Goal: Task Accomplishment & Management: Use online tool/utility

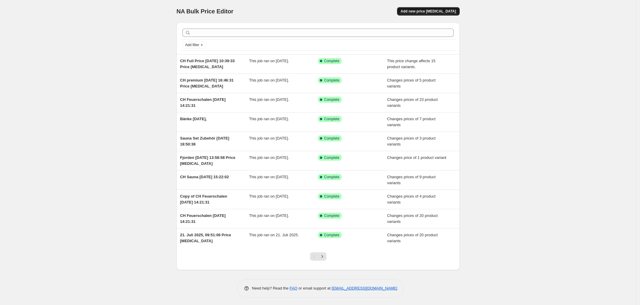
click at [437, 12] on span "Add new price [MEDICAL_DATA]" at bounding box center [427, 11] width 55 height 5
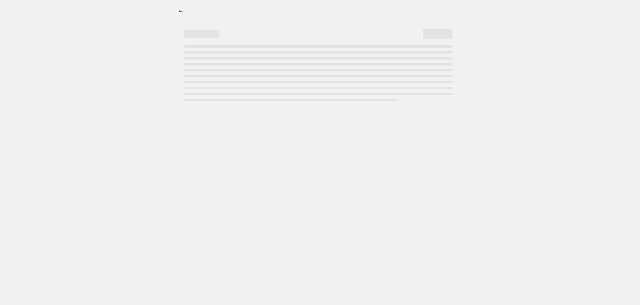
select select "percentage"
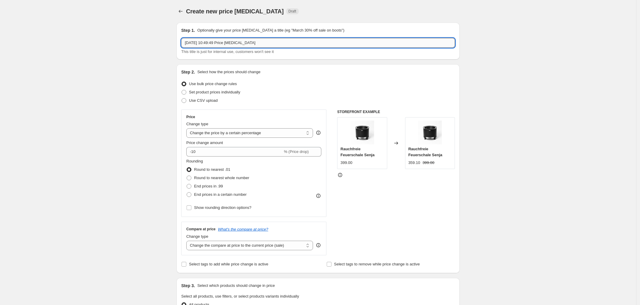
click at [187, 44] on input "[DATE] 10:49:49 Price [MEDICAL_DATA]" at bounding box center [317, 43] width 273 height 10
type input "Lulea [DATE] 10:49:49 Price [MEDICAL_DATA]"
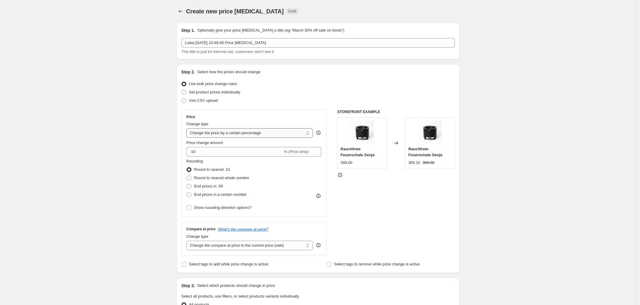
click at [219, 135] on select "Change the price to a certain amount Change the price by a certain amount Chang…" at bounding box center [249, 133] width 127 height 10
click at [287, 82] on div "Use bulk price change rules" at bounding box center [317, 84] width 273 height 8
click at [215, 92] on span "Set product prices individually" at bounding box center [214, 92] width 51 height 4
click at [182, 90] on input "Set product prices individually" at bounding box center [181, 90] width 0 height 0
radio input "true"
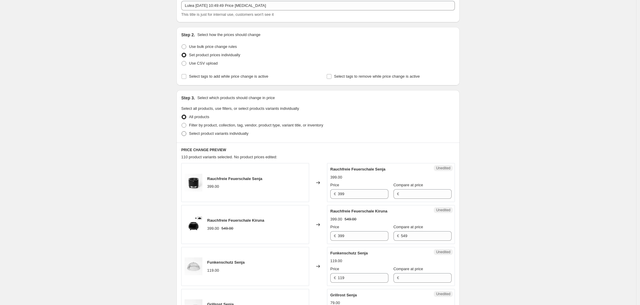
click at [206, 132] on span "Select product variants individually" at bounding box center [218, 133] width 59 height 4
click at [182, 132] on input "Select product variants individually" at bounding box center [181, 131] width 0 height 0
radio input "true"
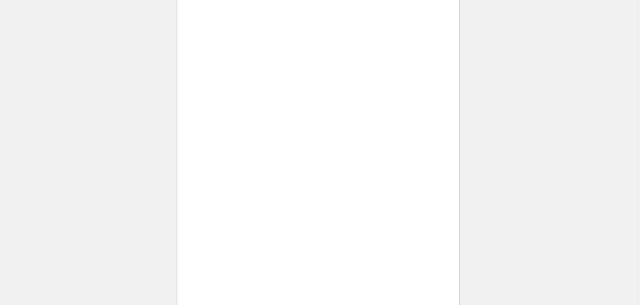
scroll to position [41, 0]
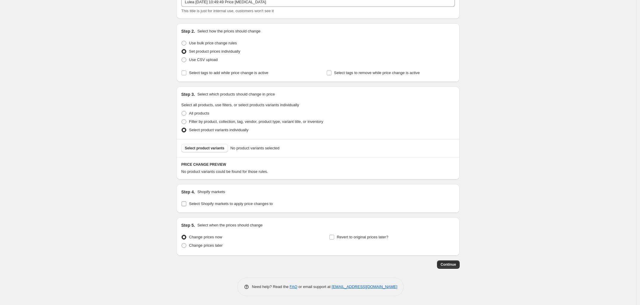
click at [207, 203] on span "Select Shopify markets to apply price changes to" at bounding box center [231, 204] width 84 height 4
click at [186, 203] on input "Select Shopify markets to apply price changes to" at bounding box center [183, 204] width 5 height 5
checkbox input "true"
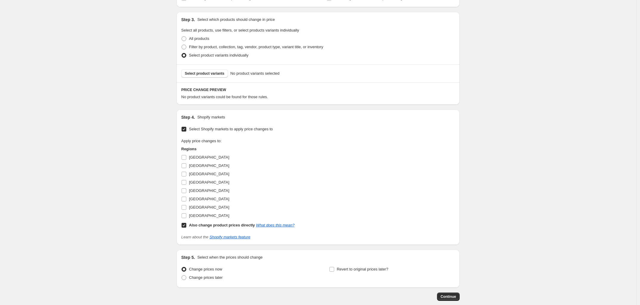
scroll to position [148, 0]
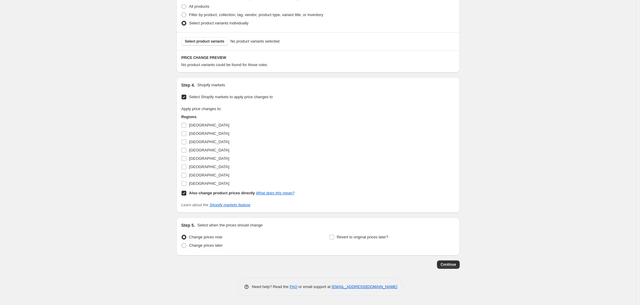
click at [184, 191] on input "Also change product prices directly What does this mean?" at bounding box center [183, 193] width 5 height 5
checkbox input "false"
click at [184, 125] on input "[GEOGRAPHIC_DATA]" at bounding box center [183, 125] width 5 height 5
checkbox input "true"
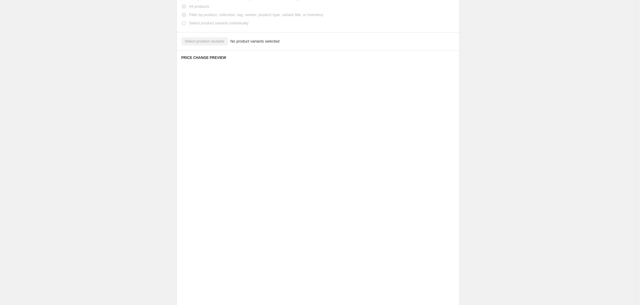
click at [185, 134] on div "Placeholder 59.05 65.61" at bounding box center [245, 132] width 128 height 39
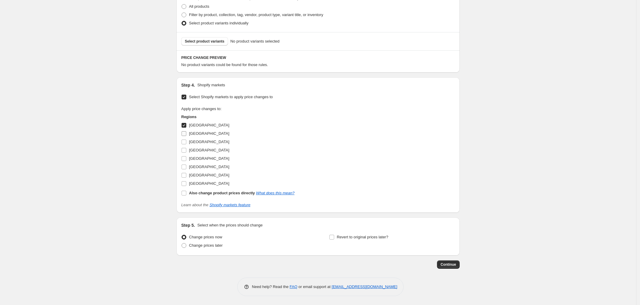
click at [183, 136] on input "[GEOGRAPHIC_DATA]" at bounding box center [183, 133] width 5 height 5
checkbox input "true"
click at [184, 140] on input "[GEOGRAPHIC_DATA]" at bounding box center [183, 142] width 5 height 5
checkbox input "true"
click at [186, 166] on input "[GEOGRAPHIC_DATA]" at bounding box center [183, 167] width 5 height 5
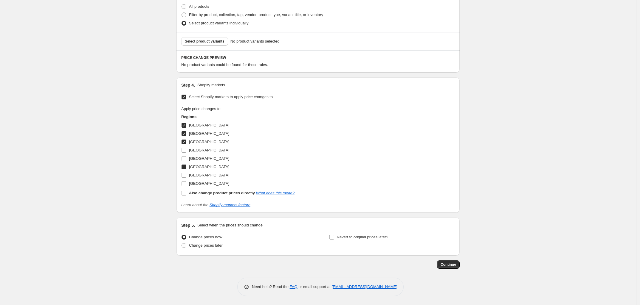
checkbox input "true"
click at [186, 177] on input "[GEOGRAPHIC_DATA]" at bounding box center [183, 175] width 5 height 5
checkbox input "true"
click at [185, 185] on input "[GEOGRAPHIC_DATA]" at bounding box center [183, 183] width 5 height 5
checkbox input "true"
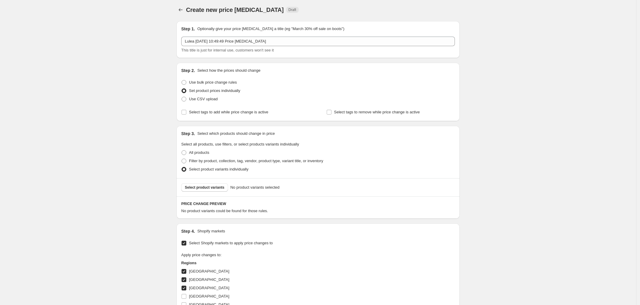
scroll to position [0, 0]
click at [211, 191] on span "Select product variants" at bounding box center [205, 189] width 40 height 5
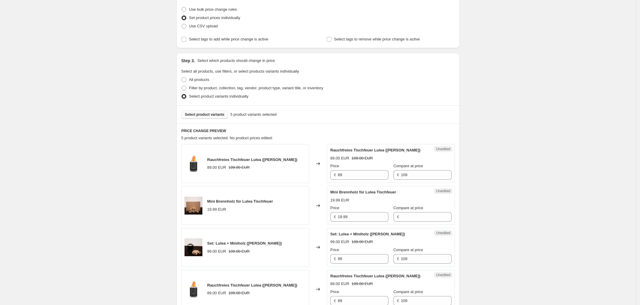
scroll to position [186, 0]
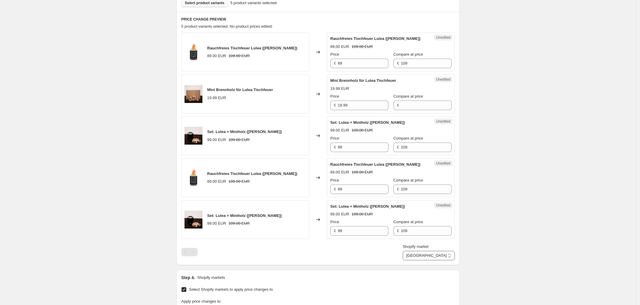
click at [445, 259] on select "[GEOGRAPHIC_DATA] [GEOGRAPHIC_DATA] [GEOGRAPHIC_DATA] [GEOGRAPHIC_DATA] [GEOGRA…" at bounding box center [428, 256] width 52 height 10
select select "97815200079"
click at [430, 261] on select "[GEOGRAPHIC_DATA] [GEOGRAPHIC_DATA] [GEOGRAPHIC_DATA] [GEOGRAPHIC_DATA] [GEOGRA…" at bounding box center [428, 256] width 52 height 10
click at [366, 64] on input "Price" at bounding box center [363, 64] width 51 height 10
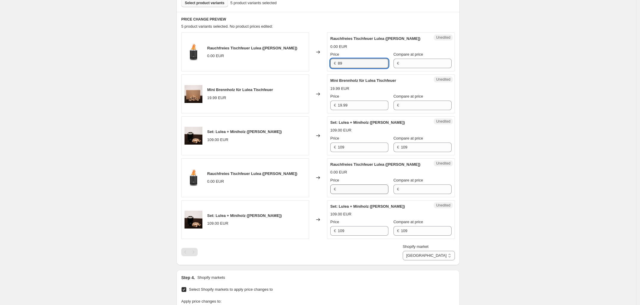
type input "89"
click at [359, 189] on input "Price" at bounding box center [363, 190] width 51 height 10
type input "89"
click at [358, 259] on div "Shopify market [GEOGRAPHIC_DATA] [GEOGRAPHIC_DATA] [GEOGRAPHIC_DATA] [GEOGRAPHI…" at bounding box center [317, 252] width 273 height 17
click at [434, 252] on select "[GEOGRAPHIC_DATA] [GEOGRAPHIC_DATA] [GEOGRAPHIC_DATA] [GEOGRAPHIC_DATA] [GEOGRA…" at bounding box center [428, 256] width 52 height 10
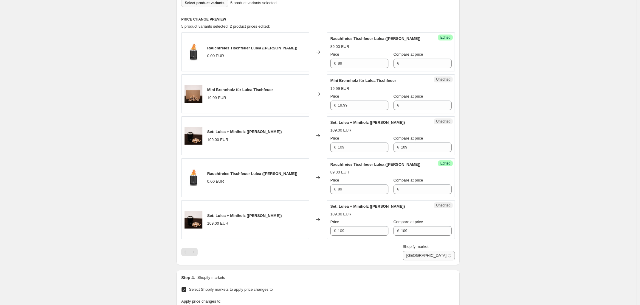
click at [430, 261] on select "[GEOGRAPHIC_DATA] [GEOGRAPHIC_DATA] [GEOGRAPHIC_DATA] [GEOGRAPHIC_DATA] [GEOGRA…" at bounding box center [428, 256] width 52 height 10
click at [437, 253] on select "[GEOGRAPHIC_DATA] [GEOGRAPHIC_DATA] [GEOGRAPHIC_DATA] [GEOGRAPHIC_DATA] [GEOGRA…" at bounding box center [428, 256] width 52 height 10
click at [424, 261] on select "[GEOGRAPHIC_DATA] [GEOGRAPHIC_DATA] [GEOGRAPHIC_DATA] [GEOGRAPHIC_DATA] [GEOGRA…" at bounding box center [428, 256] width 52 height 10
click at [435, 256] on select "[GEOGRAPHIC_DATA] [GEOGRAPHIC_DATA] [GEOGRAPHIC_DATA] [GEOGRAPHIC_DATA] [GEOGRA…" at bounding box center [428, 256] width 52 height 10
click at [430, 261] on select "[GEOGRAPHIC_DATA] [GEOGRAPHIC_DATA] [GEOGRAPHIC_DATA] [GEOGRAPHIC_DATA] [GEOGRA…" at bounding box center [428, 256] width 52 height 10
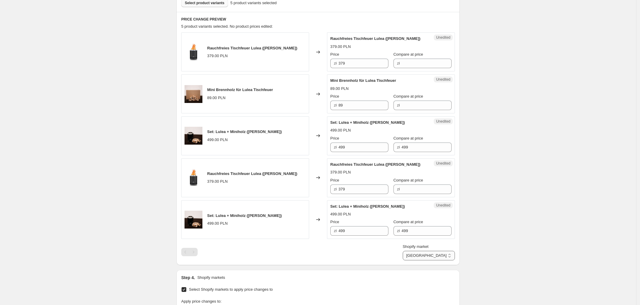
click at [434, 256] on select "[GEOGRAPHIC_DATA] [GEOGRAPHIC_DATA] [GEOGRAPHIC_DATA] [GEOGRAPHIC_DATA] [GEOGRA…" at bounding box center [428, 256] width 52 height 10
select select "91101430095"
click at [425, 261] on select "[GEOGRAPHIC_DATA] [GEOGRAPHIC_DATA] [GEOGRAPHIC_DATA] [GEOGRAPHIC_DATA] [GEOGRA…" at bounding box center [428, 256] width 52 height 10
click at [362, 61] on input "106.8" at bounding box center [365, 64] width 45 height 10
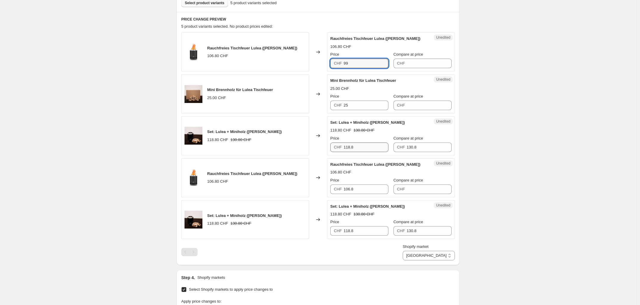
type input "99"
click at [364, 149] on input "118.8" at bounding box center [365, 148] width 45 height 10
type input "119"
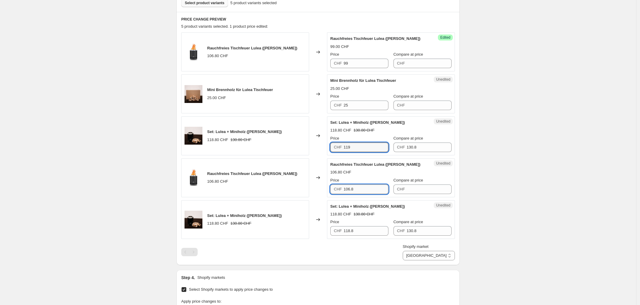
click at [366, 193] on input "106.8" at bounding box center [365, 190] width 45 height 10
type input "99"
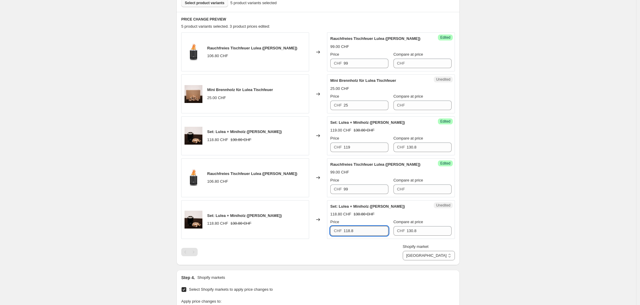
click at [370, 236] on input "118.8" at bounding box center [365, 231] width 45 height 10
type input "119"
click at [373, 254] on div "Shopify market [GEOGRAPHIC_DATA] [GEOGRAPHIC_DATA] [GEOGRAPHIC_DATA] [GEOGRAPHI…" at bounding box center [317, 252] width 273 height 17
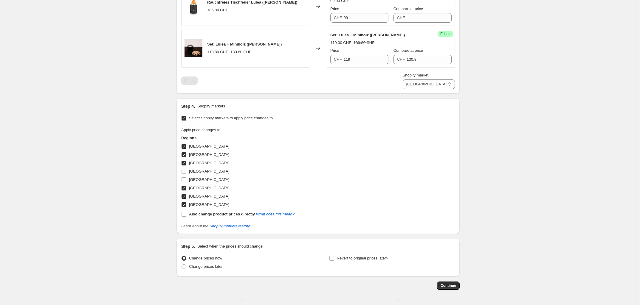
scroll to position [379, 0]
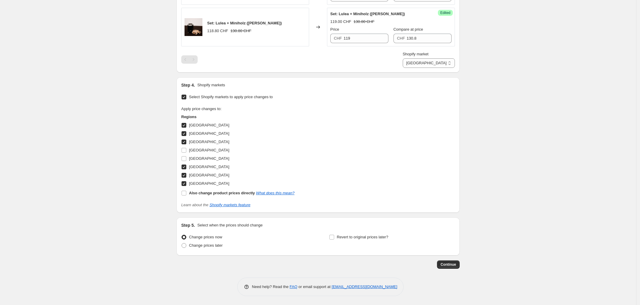
click at [458, 265] on button "Continue" at bounding box center [448, 265] width 23 height 8
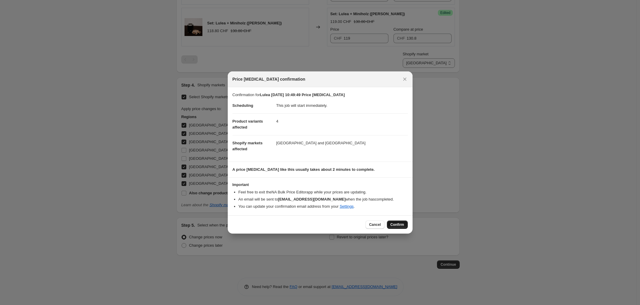
click at [388, 225] on button "Confirm" at bounding box center [397, 225] width 21 height 8
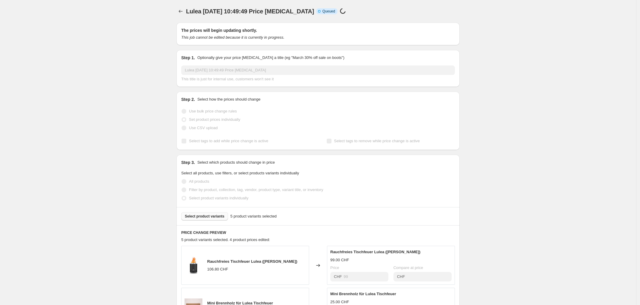
select select "91101430095"
